Goal: Communication & Community: Share content

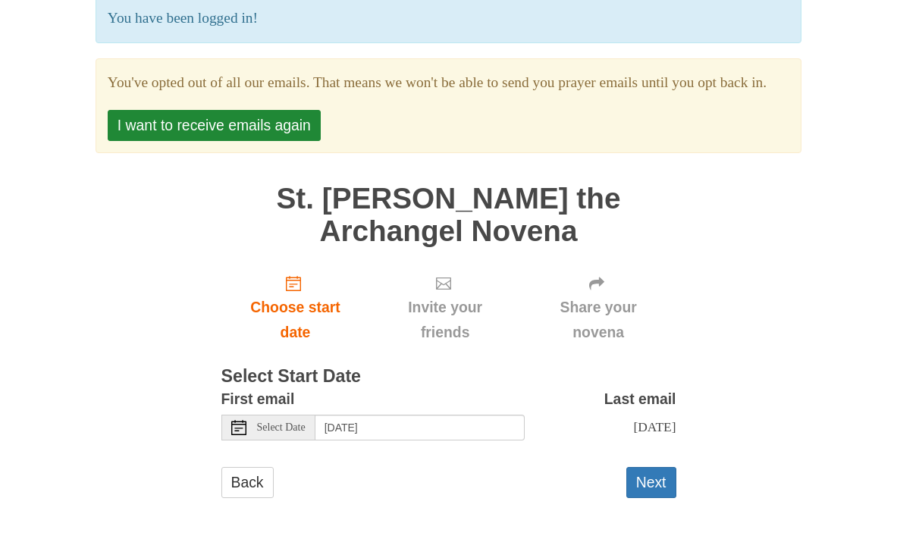
scroll to position [153, 0]
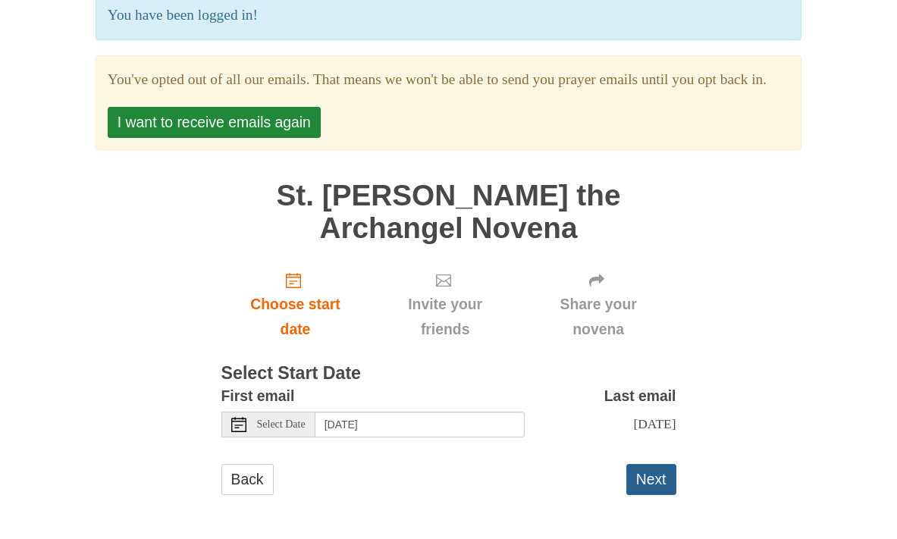
click at [643, 481] on button "Next" at bounding box center [651, 479] width 50 height 31
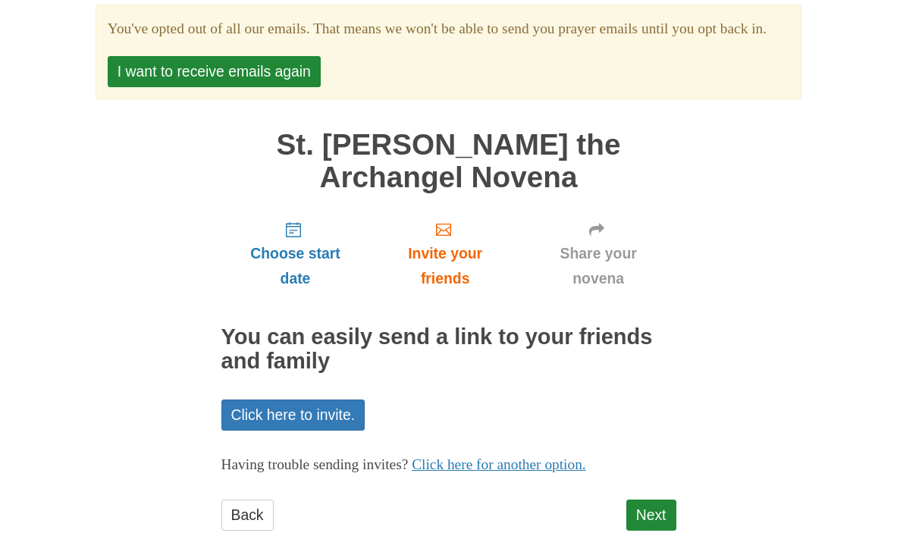
scroll to position [153, 0]
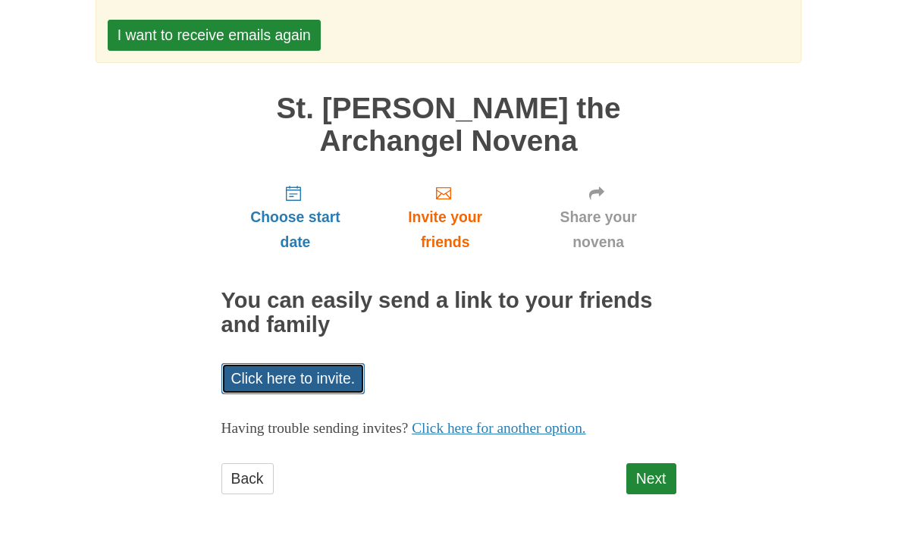
click at [350, 380] on link "Click here to invite." at bounding box center [293, 378] width 144 height 31
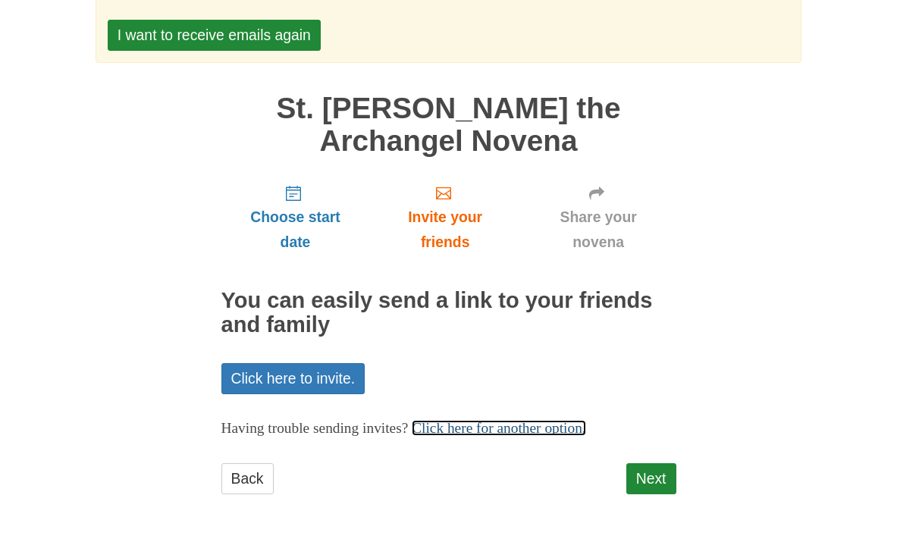
click at [460, 429] on link "Click here for another option." at bounding box center [499, 428] width 174 height 16
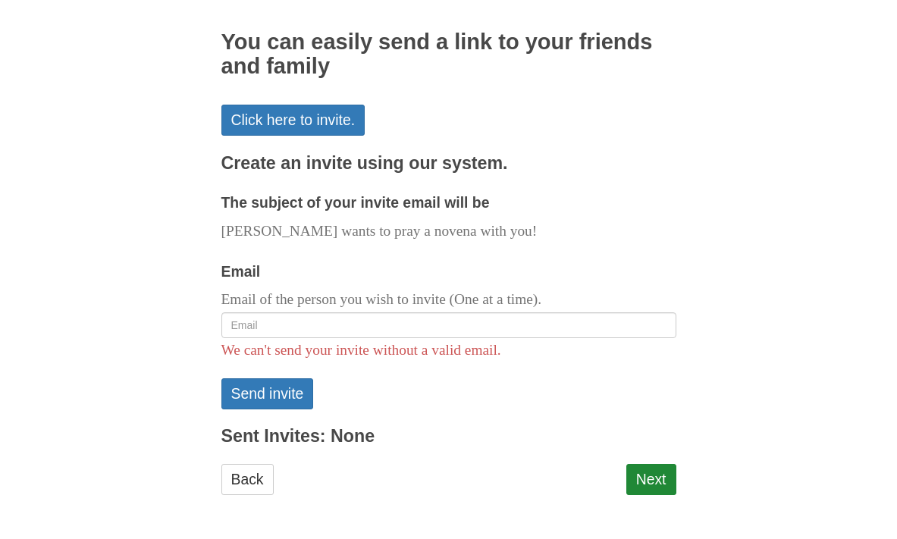
scroll to position [412, 0]
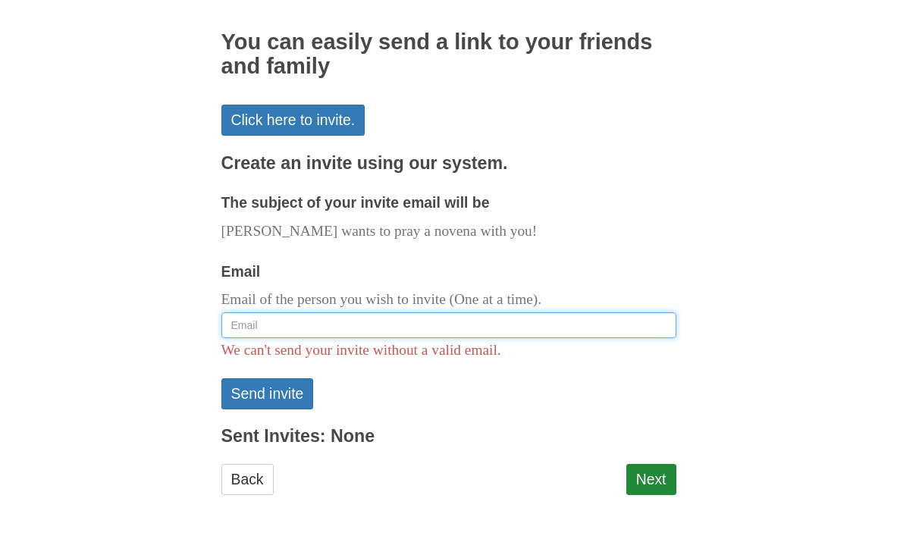
click at [355, 331] on input "Email" at bounding box center [448, 325] width 455 height 26
type input "tashri"
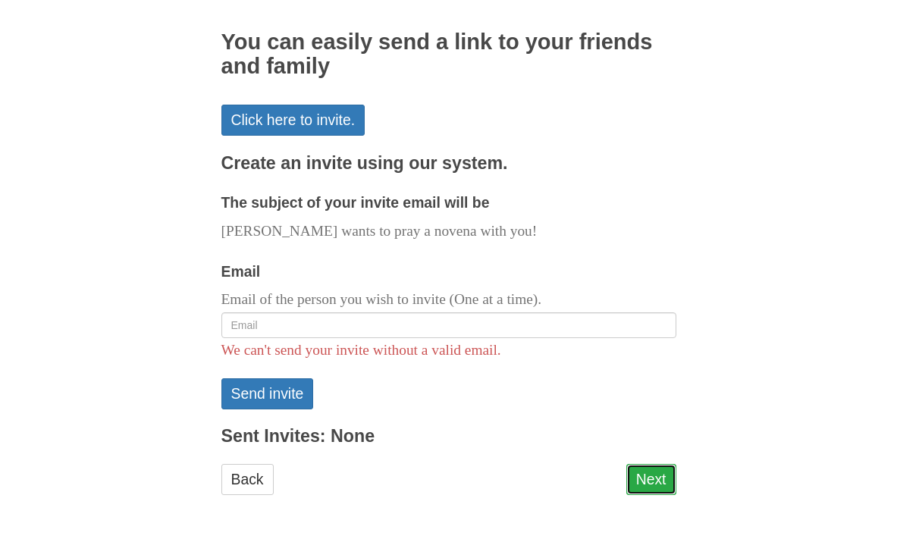
click at [641, 478] on link "Next" at bounding box center [651, 479] width 50 height 31
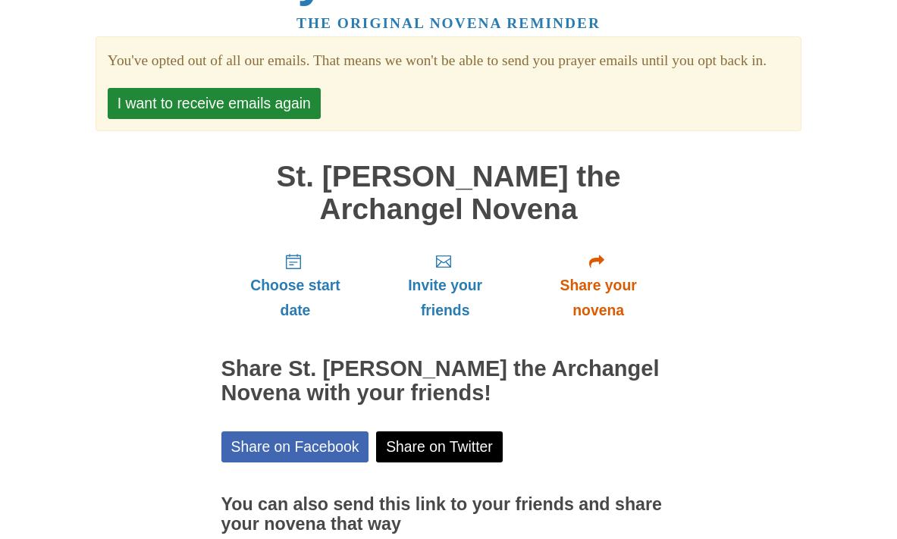
scroll to position [223, 0]
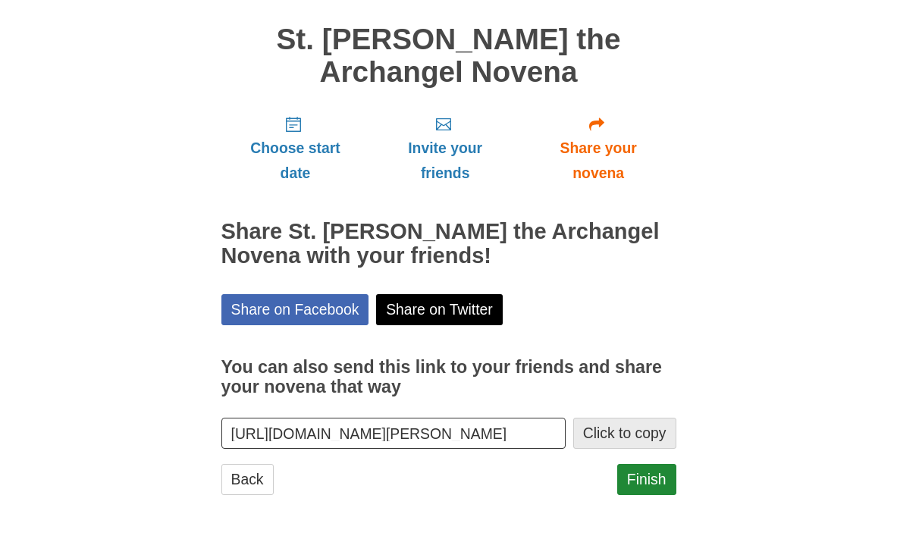
click at [593, 432] on button "Click to copy" at bounding box center [624, 433] width 103 height 31
click at [648, 476] on link "Finish" at bounding box center [646, 479] width 59 height 31
